Goal: Task Accomplishment & Management: Manage account settings

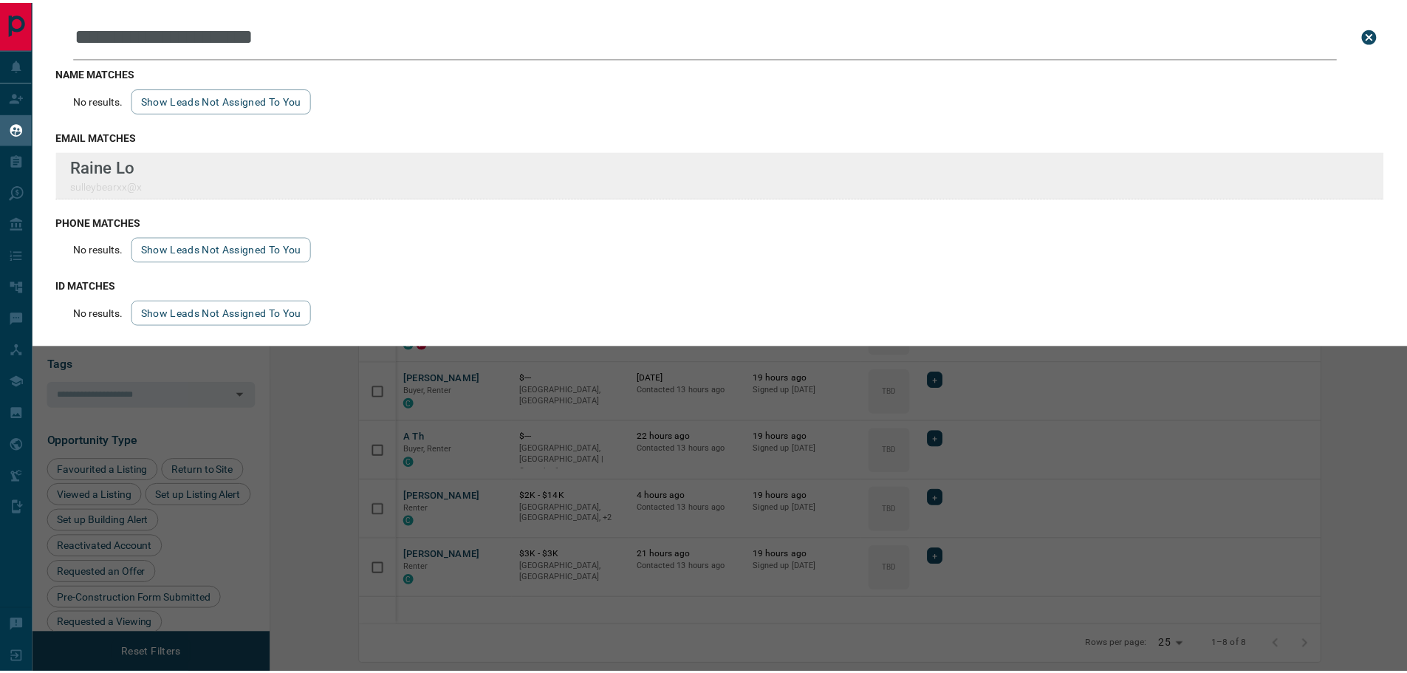
scroll to position [530, 1128]
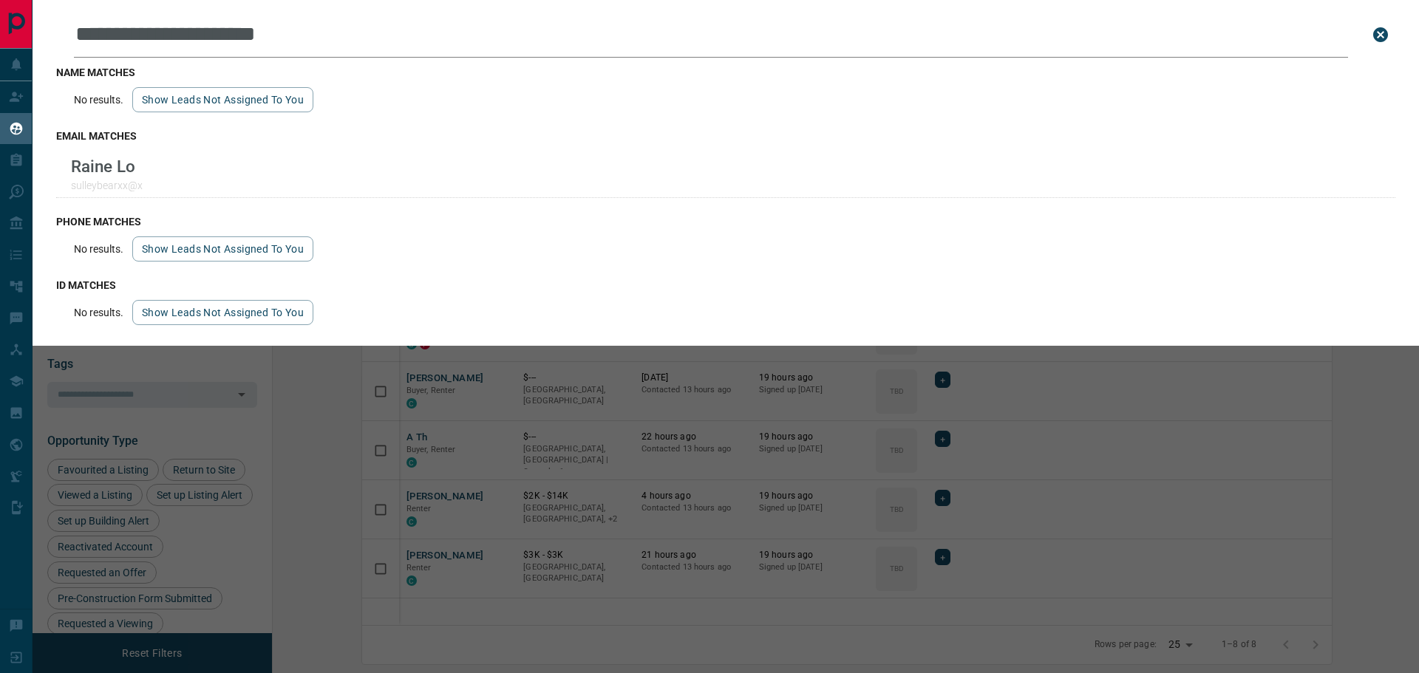
click at [1100, 472] on div "**********" at bounding box center [742, 336] width 1419 height 673
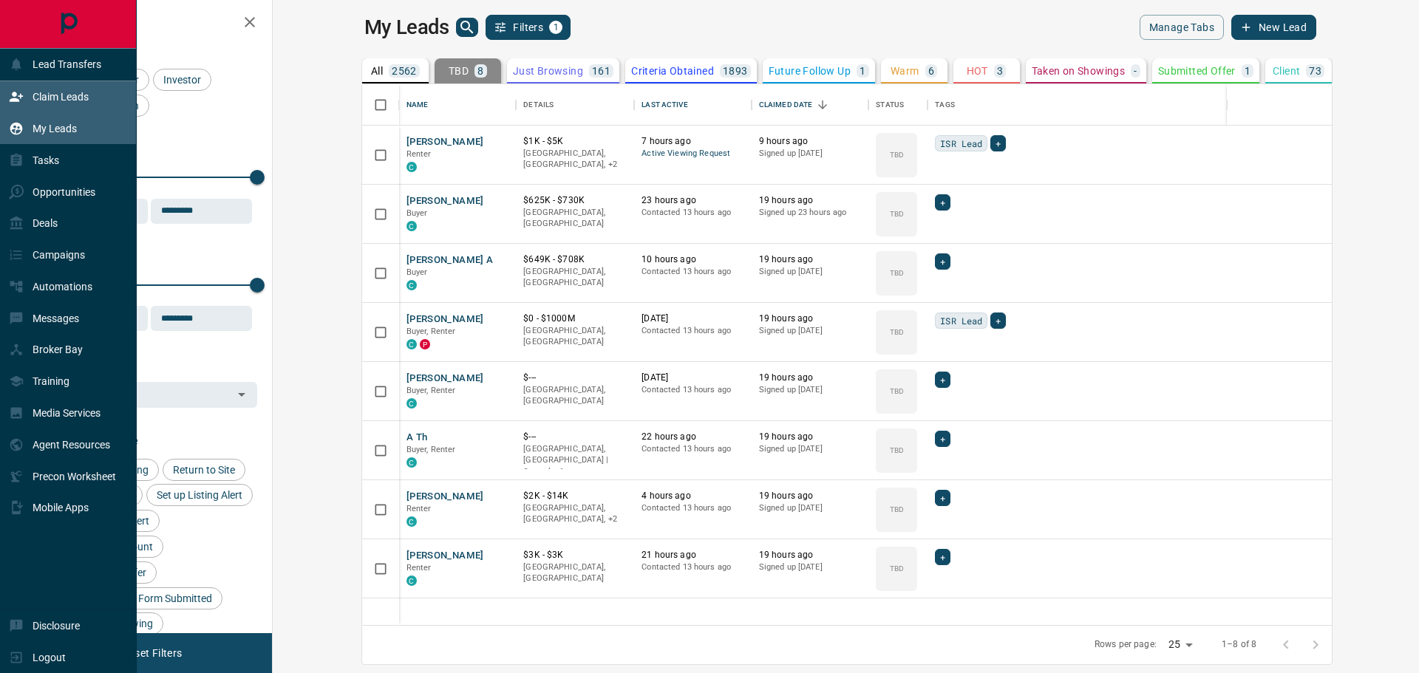
click at [86, 103] on p "Claim Leads" at bounding box center [61, 97] width 56 height 12
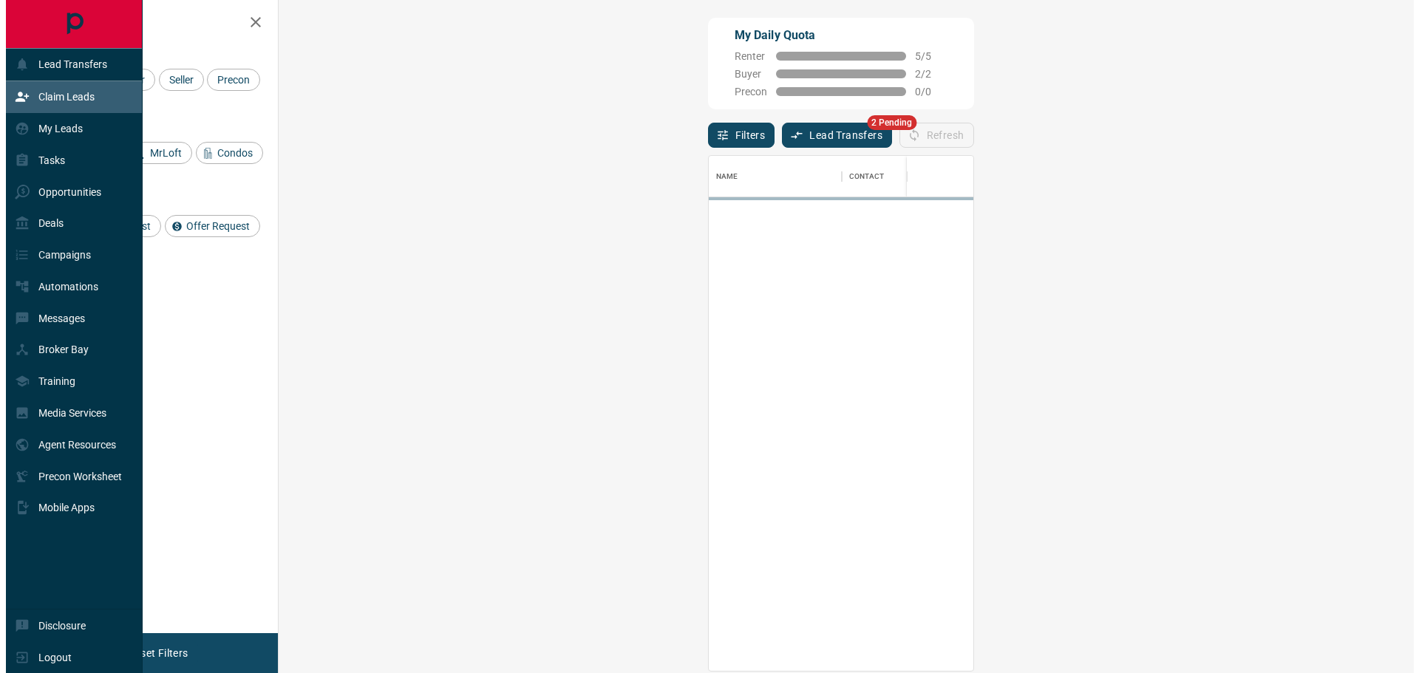
scroll to position [504, 1092]
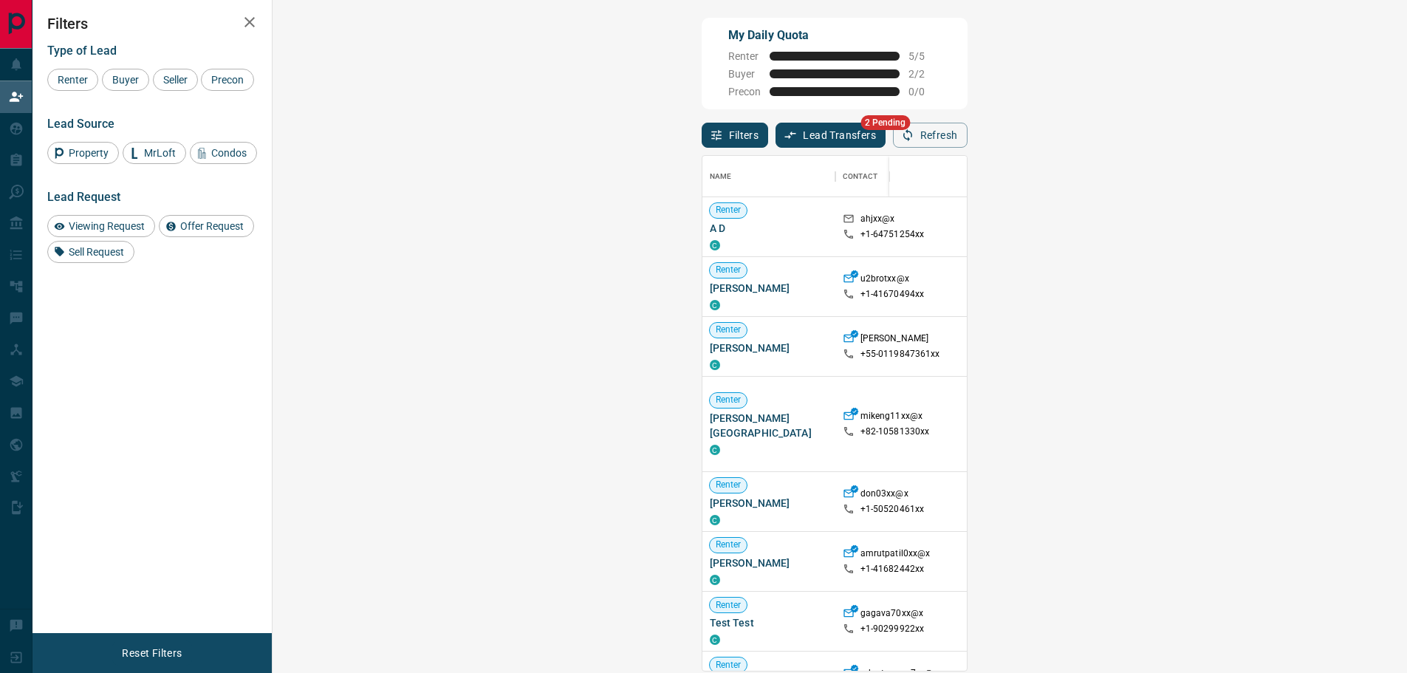
click at [776, 148] on button "Lead Transfers" at bounding box center [831, 135] width 110 height 25
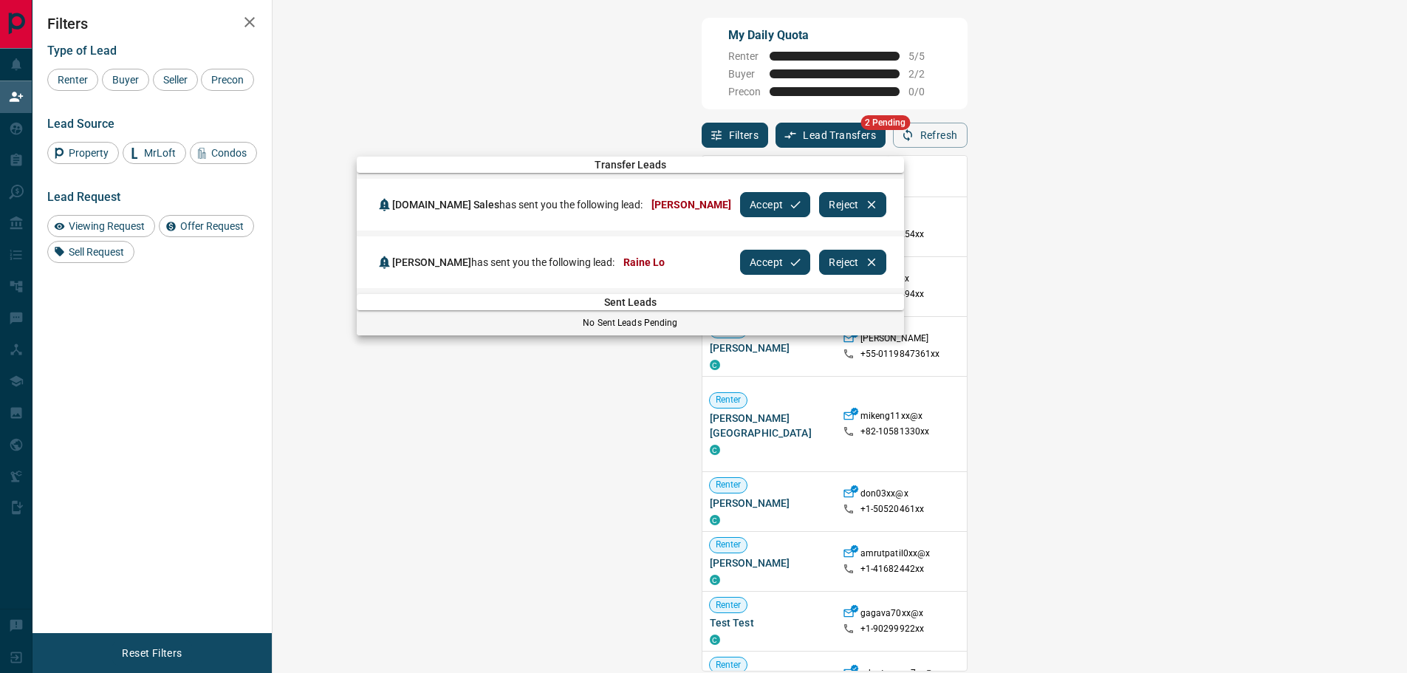
drag, startPoint x: 751, startPoint y: 207, endPoint x: 773, endPoint y: 208, distance: 21.5
click at [753, 207] on button "Accept" at bounding box center [775, 204] width 70 height 25
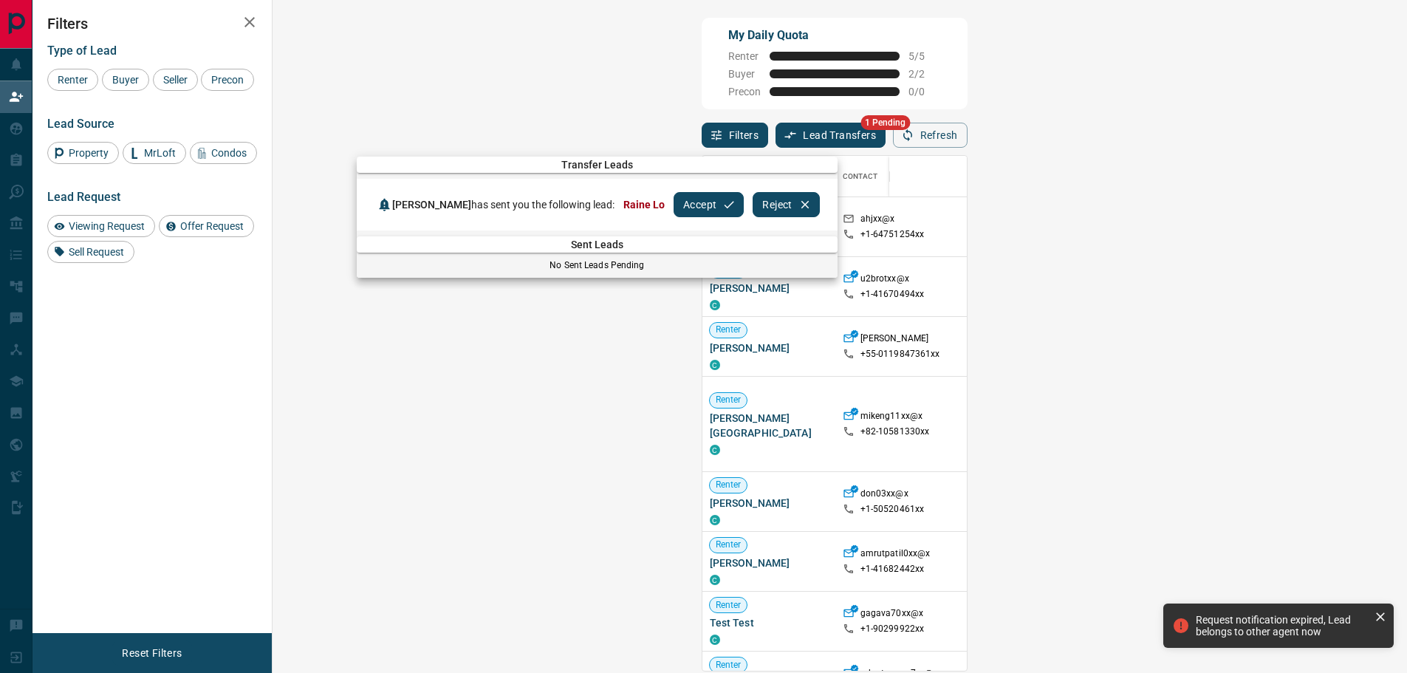
click at [716, 209] on button "Accept" at bounding box center [709, 204] width 70 height 25
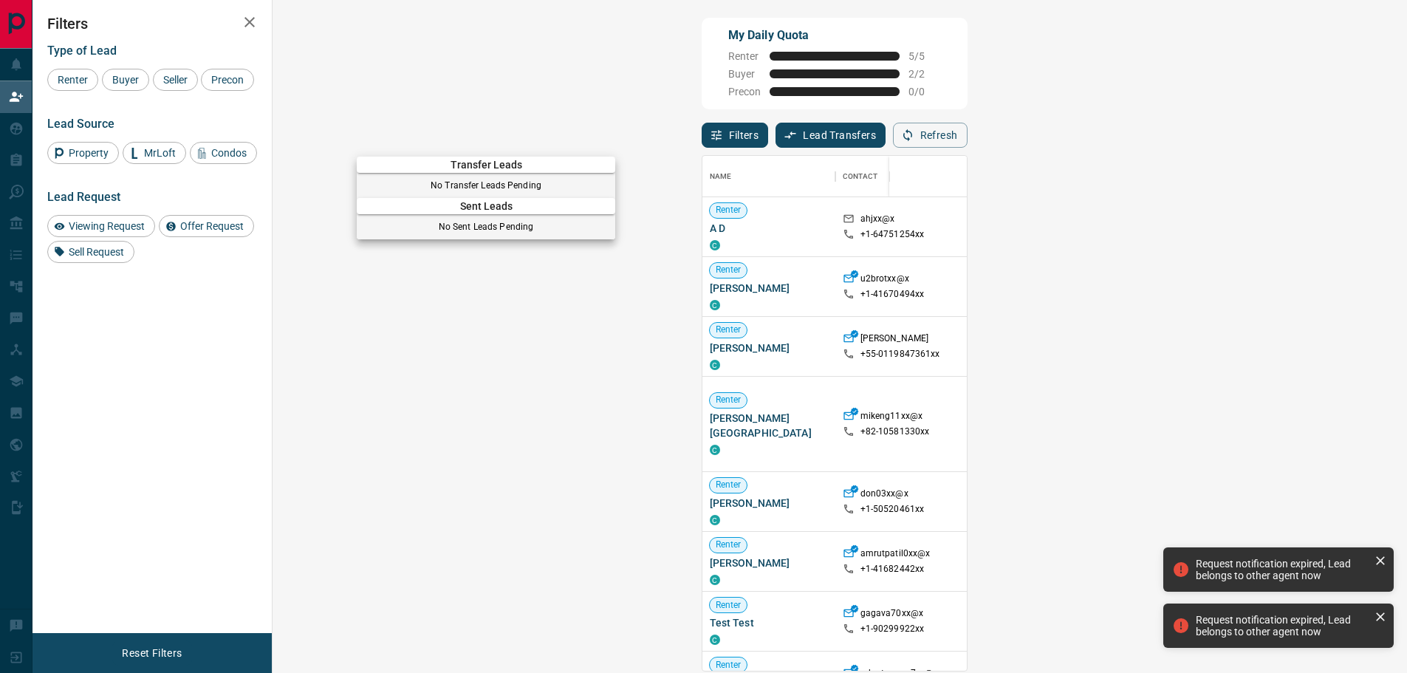
click at [21, 146] on div at bounding box center [703, 336] width 1407 height 673
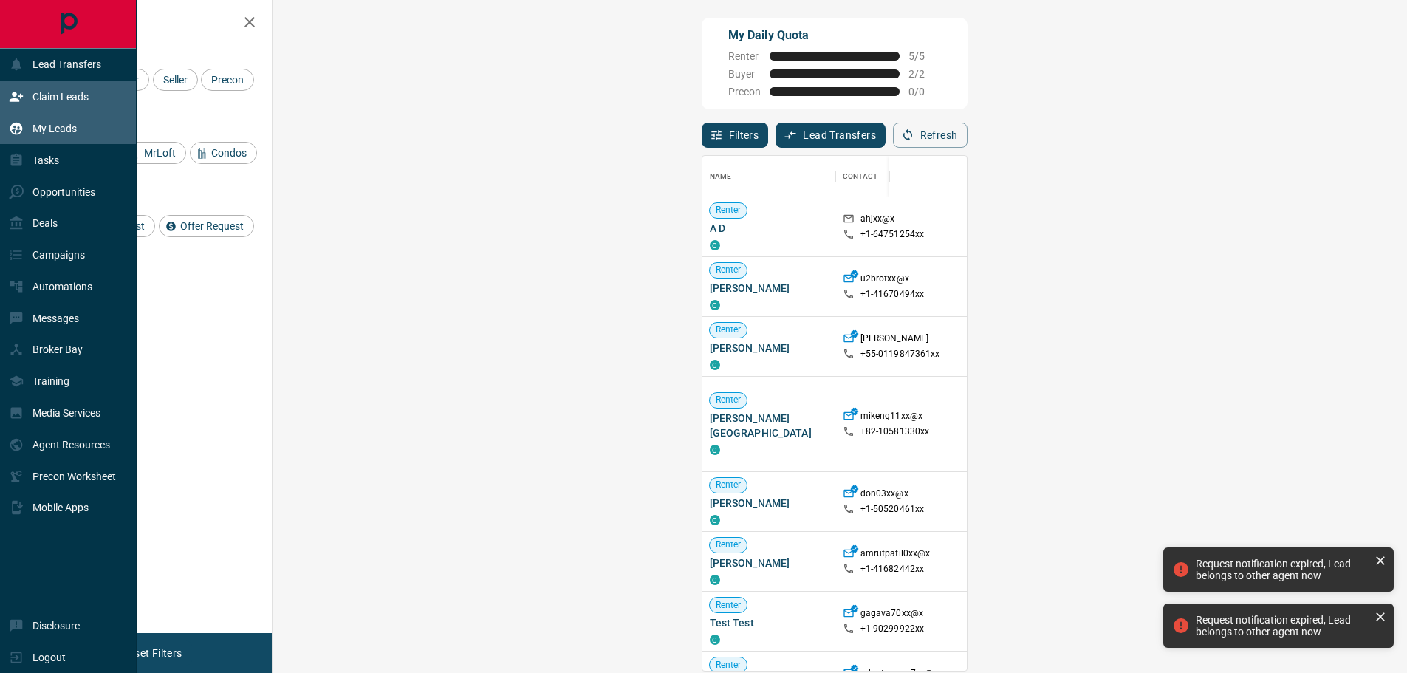
click at [35, 129] on p "My Leads" at bounding box center [55, 129] width 44 height 12
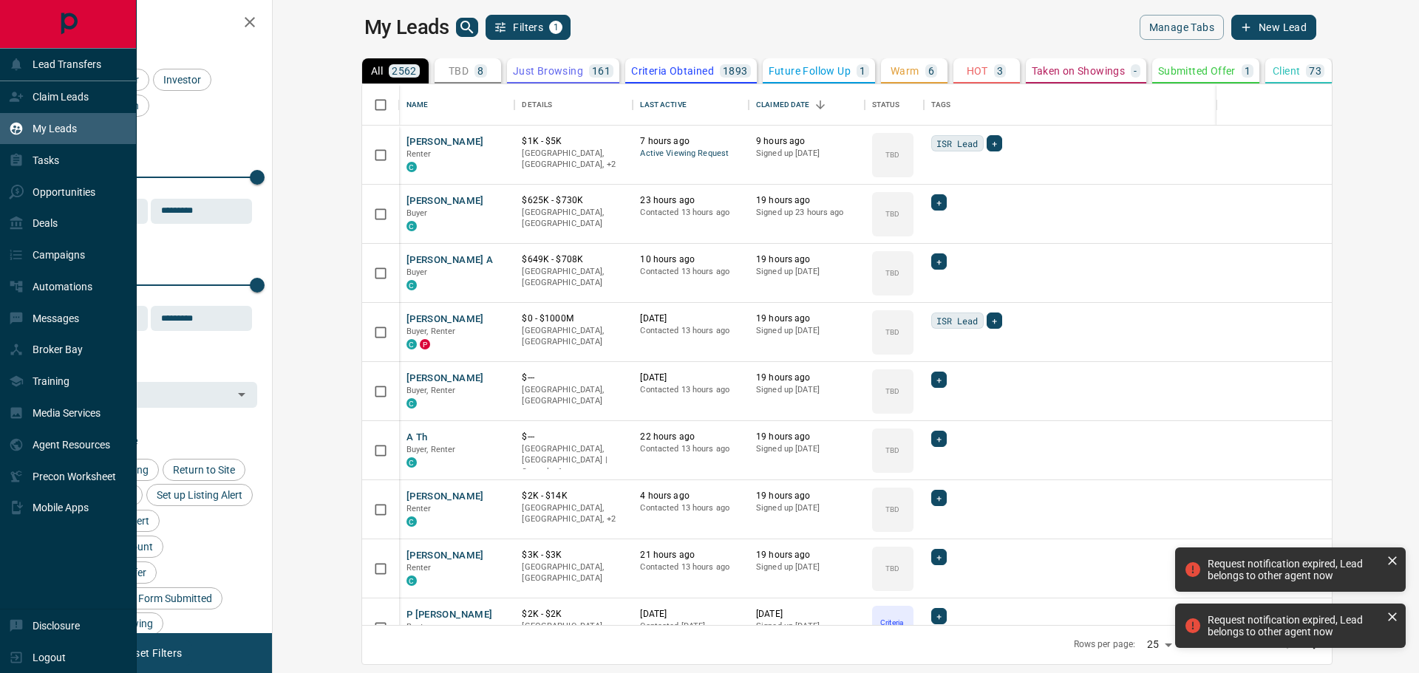
scroll to position [530, 1128]
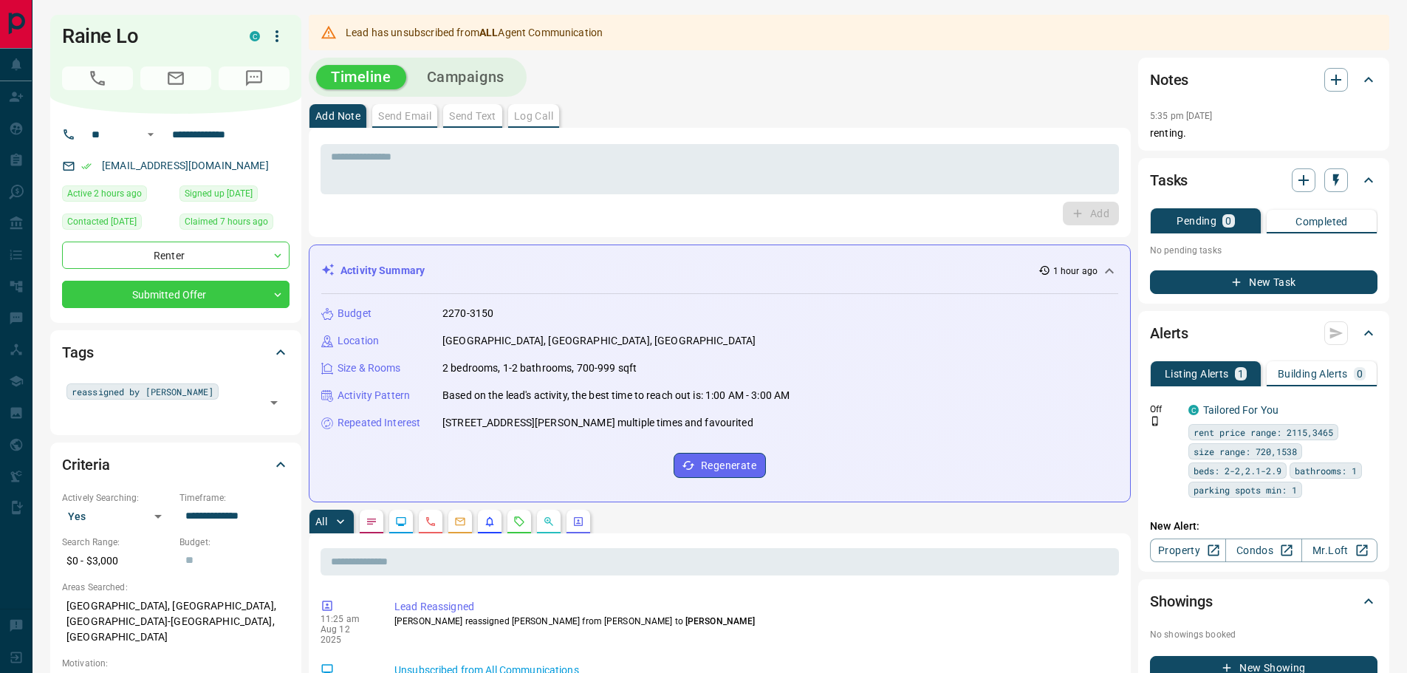
click at [1324, 89] on div "Notes" at bounding box center [1255, 80] width 210 height 24
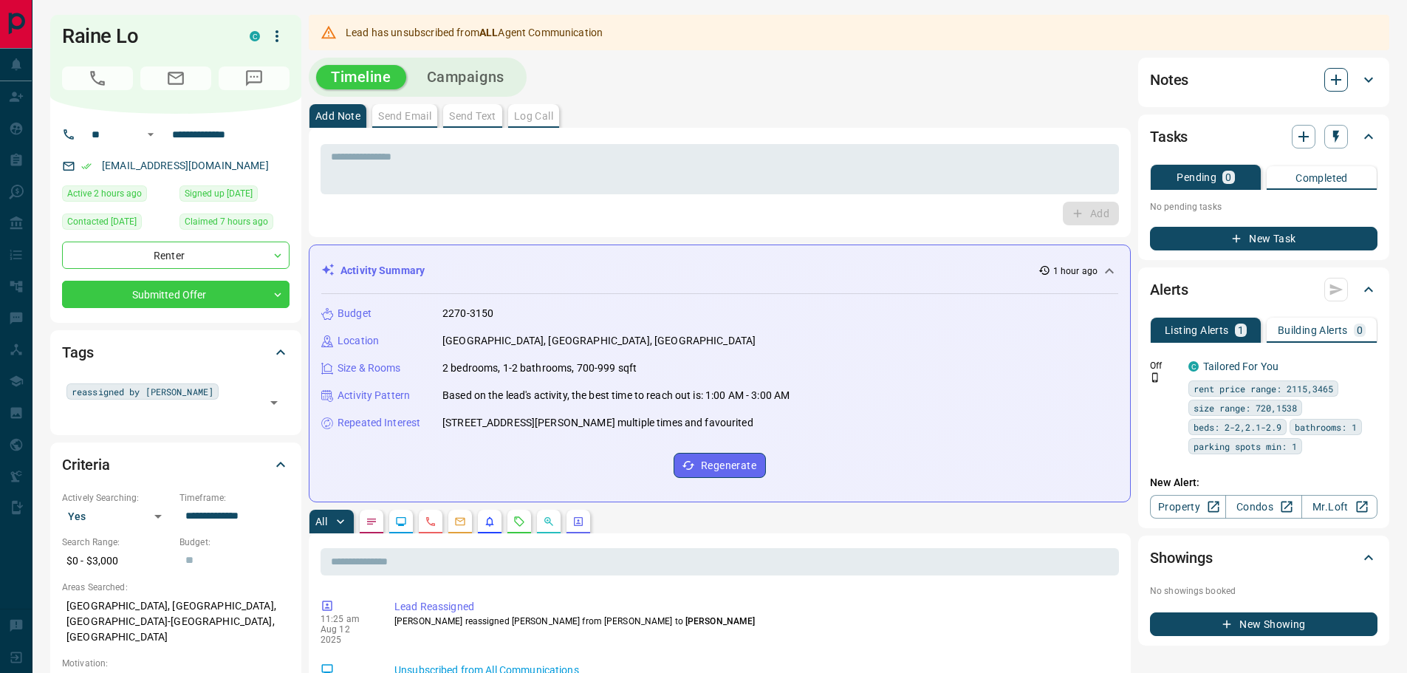
click at [1340, 86] on icon "button" at bounding box center [1337, 80] width 18 height 18
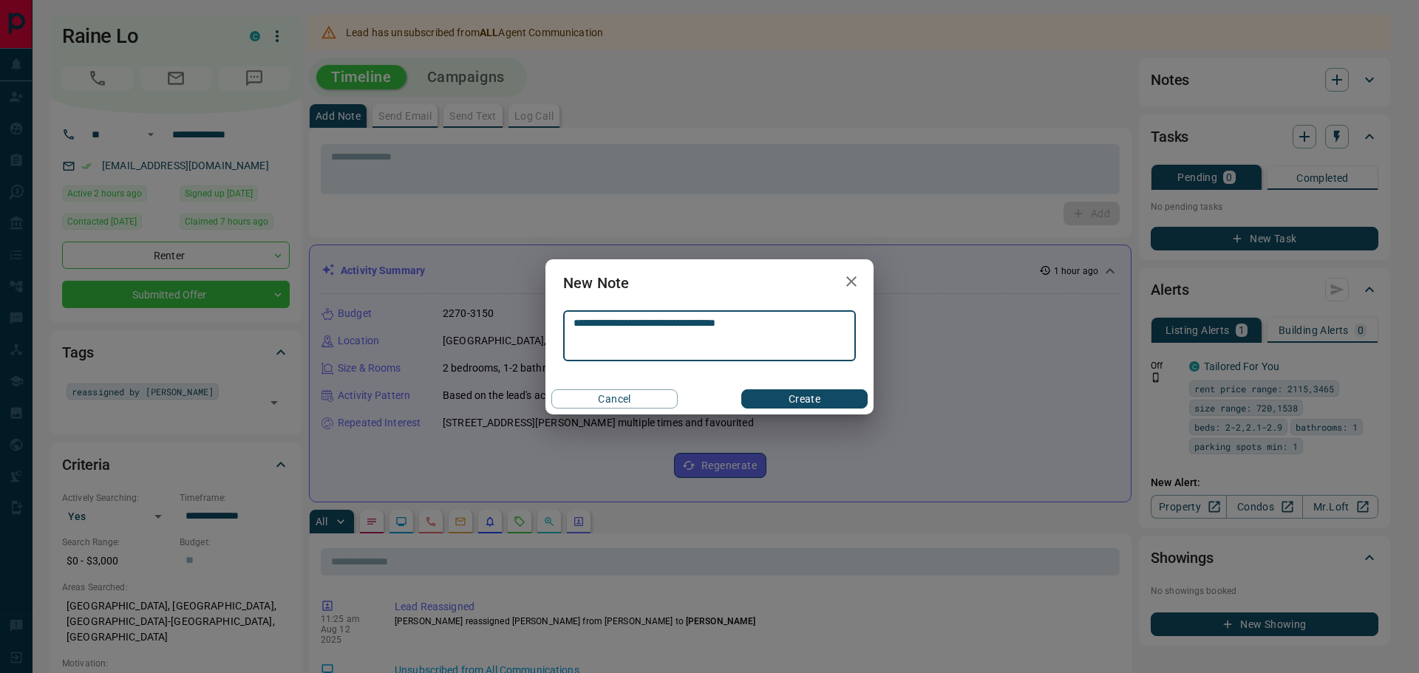
type textarea "**********"
click at [797, 398] on button "Create" at bounding box center [804, 398] width 126 height 19
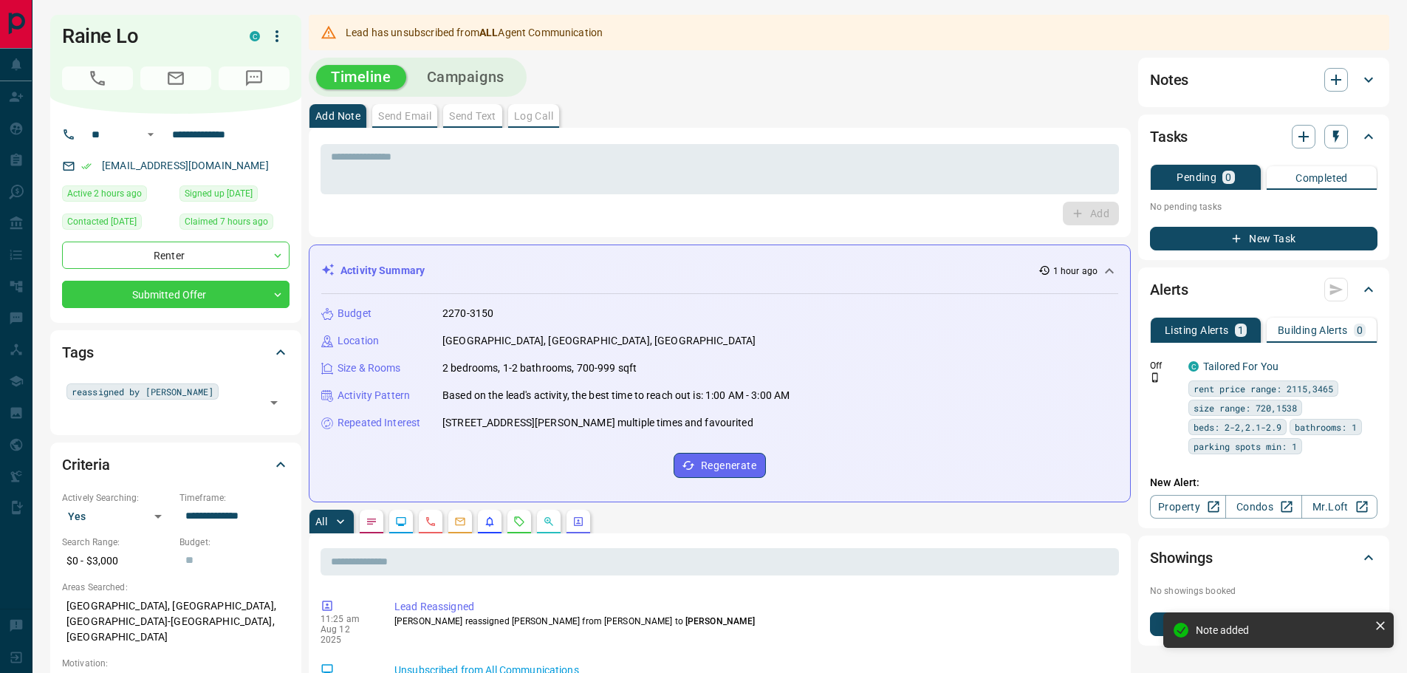
click at [152, 309] on div "**********" at bounding box center [175, 218] width 251 height 209
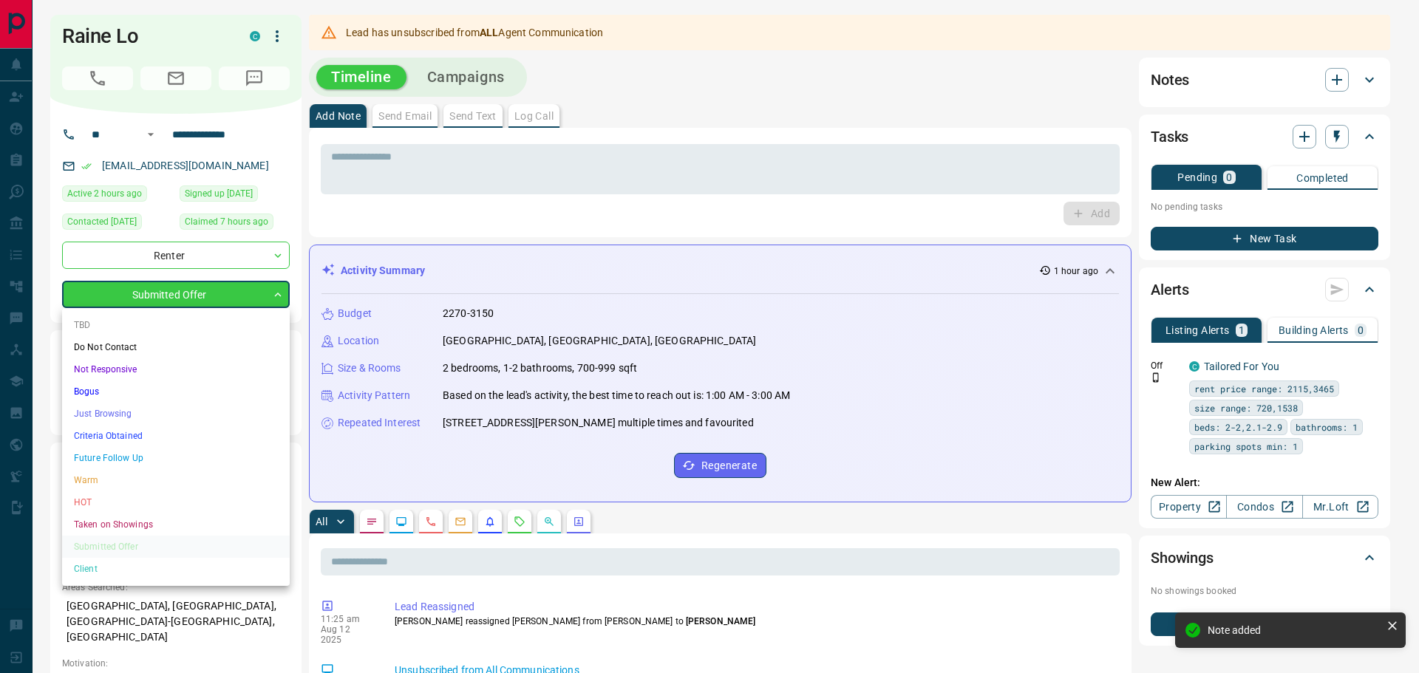
click at [109, 482] on li "Warm" at bounding box center [176, 480] width 228 height 22
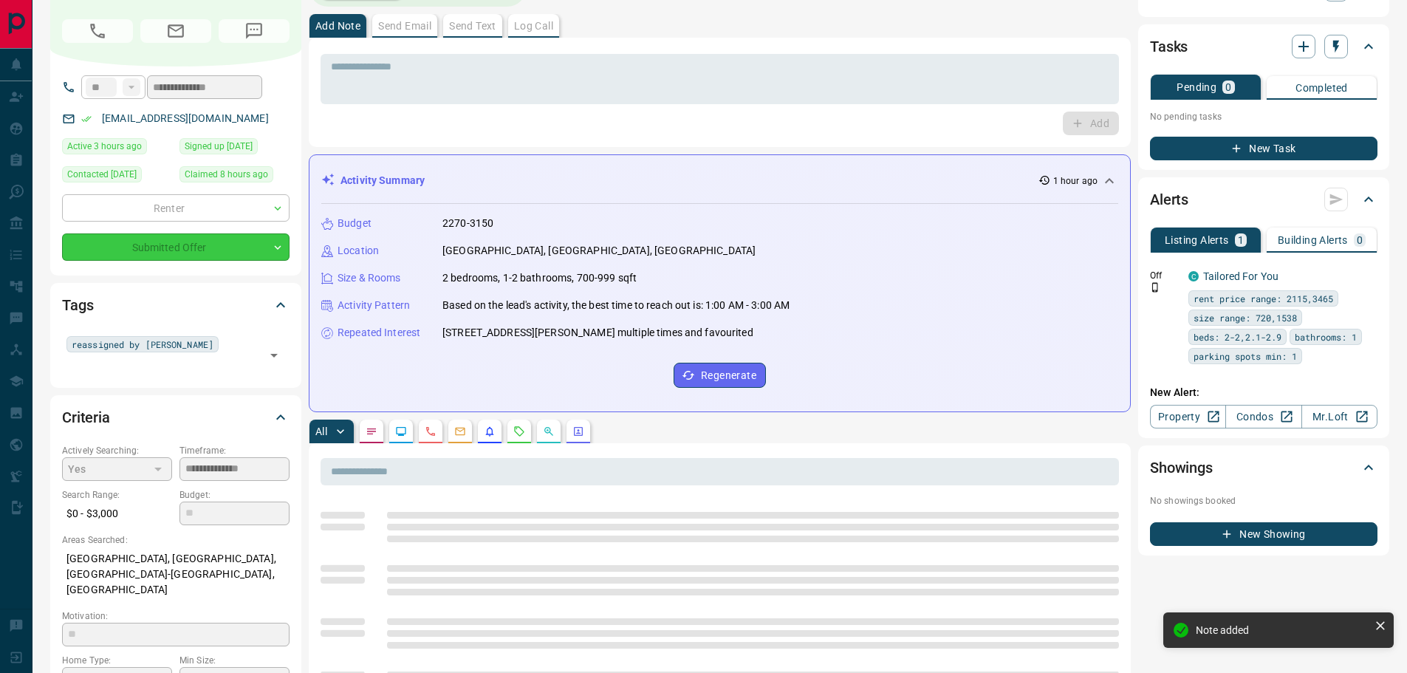
type input "*"
